Goal: Task Accomplishment & Management: Manage account settings

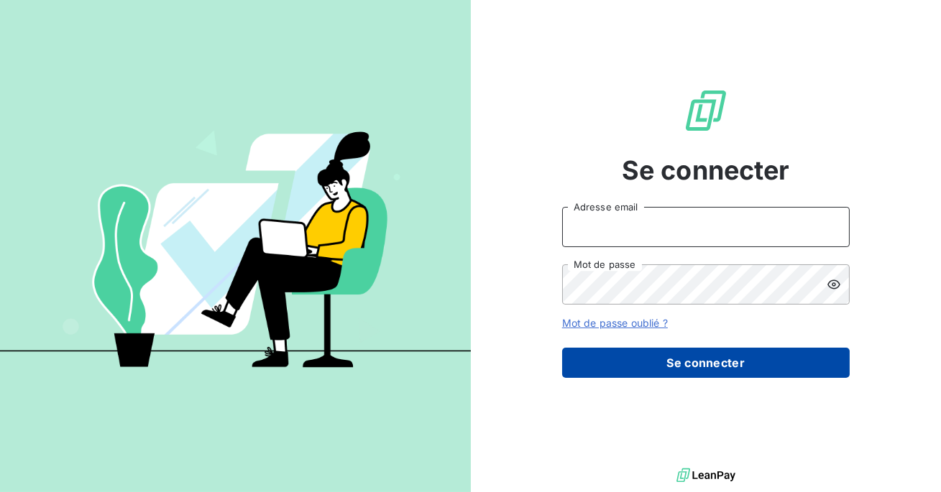
type input "admin@talenzalteisauditiledefrance"
click at [670, 371] on button "Se connecter" at bounding box center [705, 363] width 287 height 30
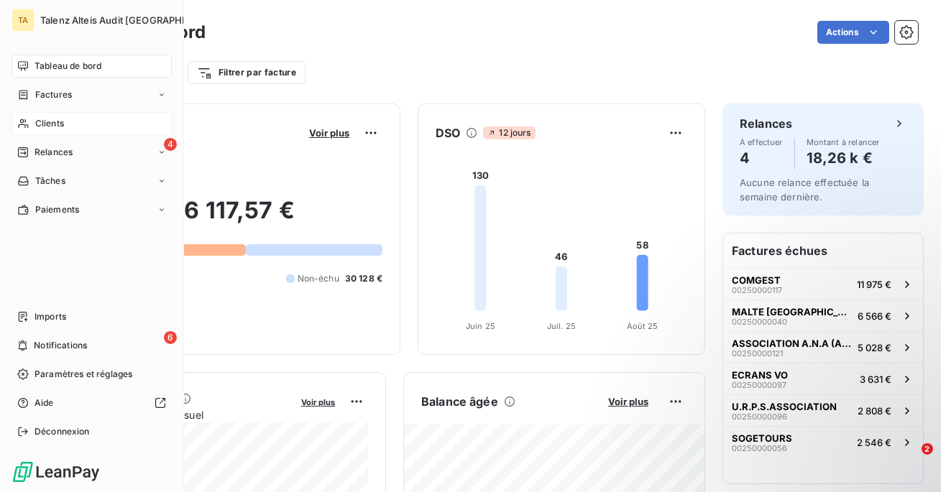
click at [46, 119] on span "Clients" at bounding box center [49, 123] width 29 height 13
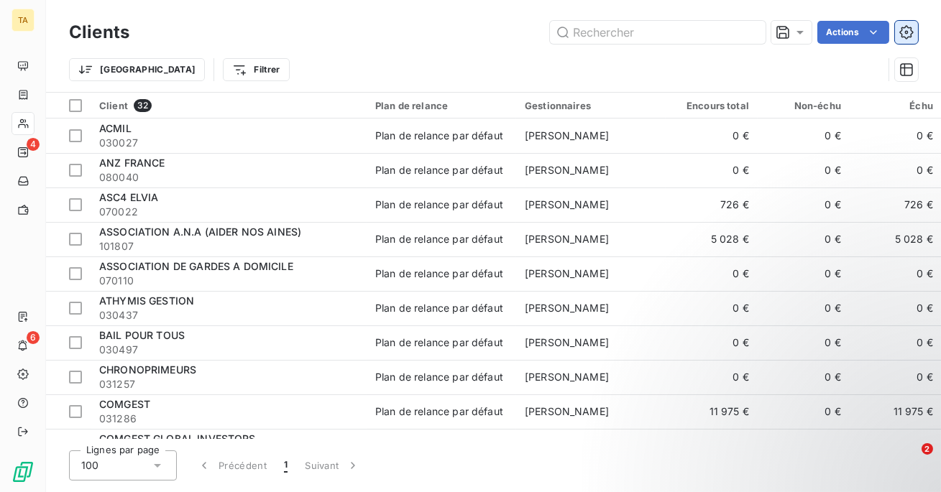
click at [909, 34] on icon "button" at bounding box center [906, 32] width 14 height 14
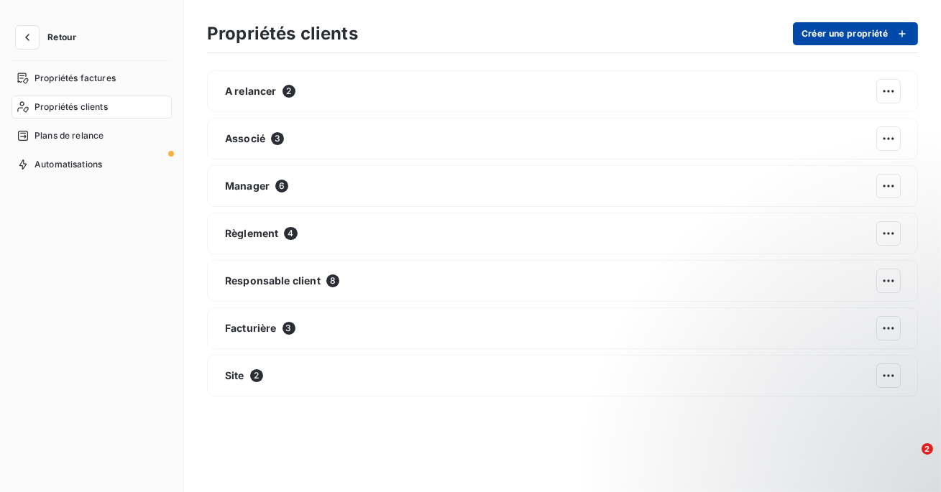
click at [854, 35] on button "Créer une propriété" at bounding box center [855, 33] width 125 height 23
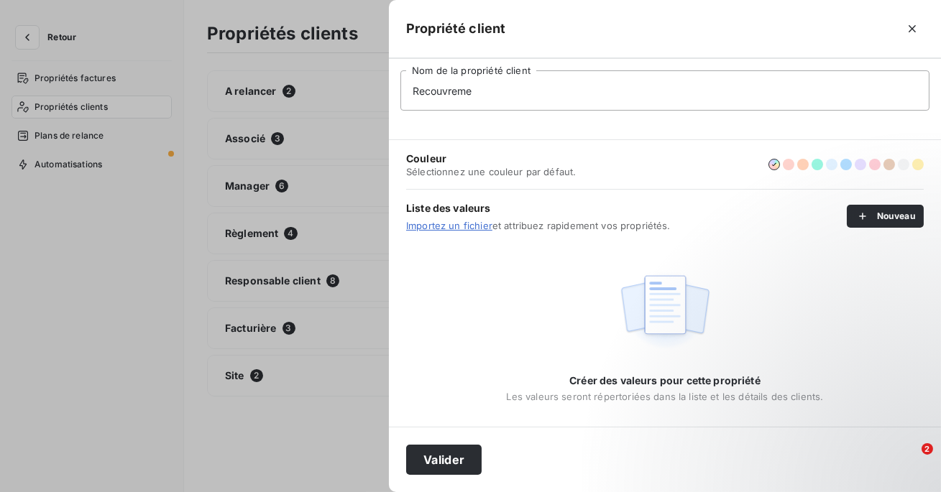
type input "Recouvrement"
click at [441, 458] on button "Valider" at bounding box center [443, 460] width 75 height 30
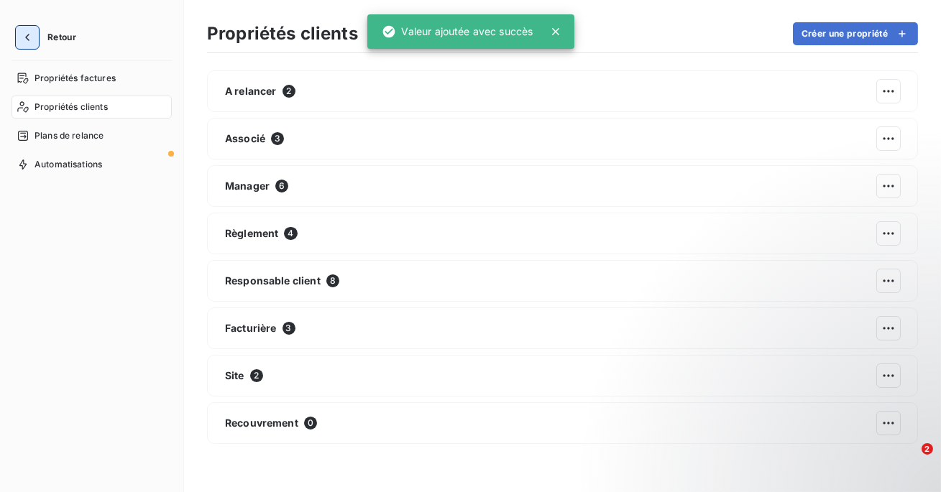
click at [28, 43] on icon "button" at bounding box center [27, 37] width 14 height 14
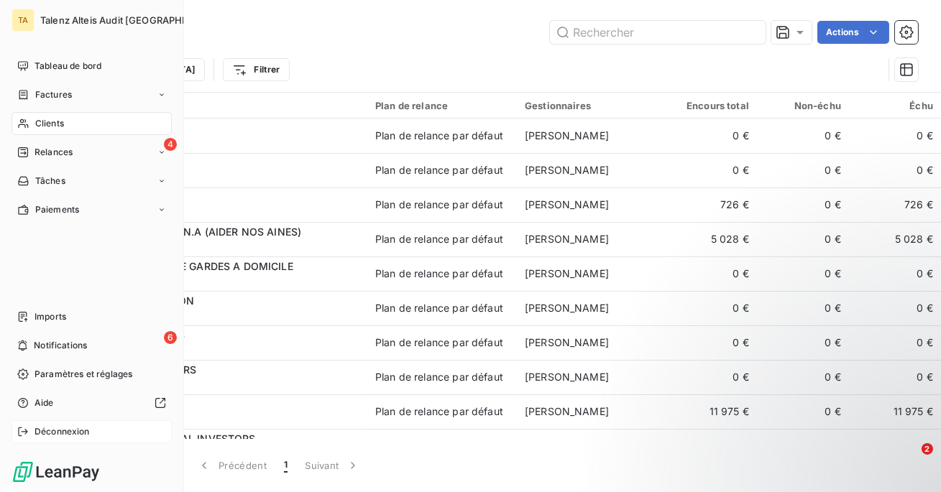
click at [52, 431] on span "Déconnexion" at bounding box center [61, 431] width 55 height 13
